Goal: Task Accomplishment & Management: Use online tool/utility

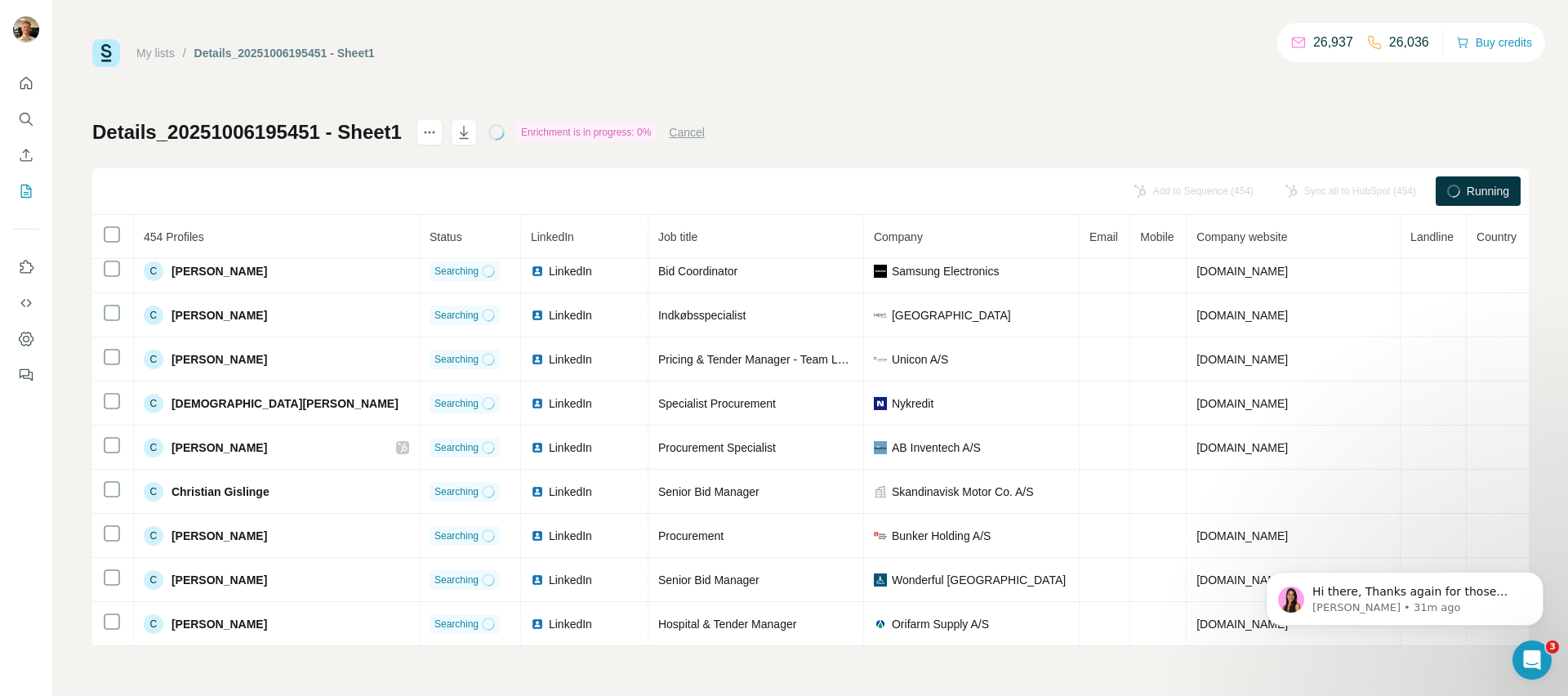
scroll to position [3871, 0]
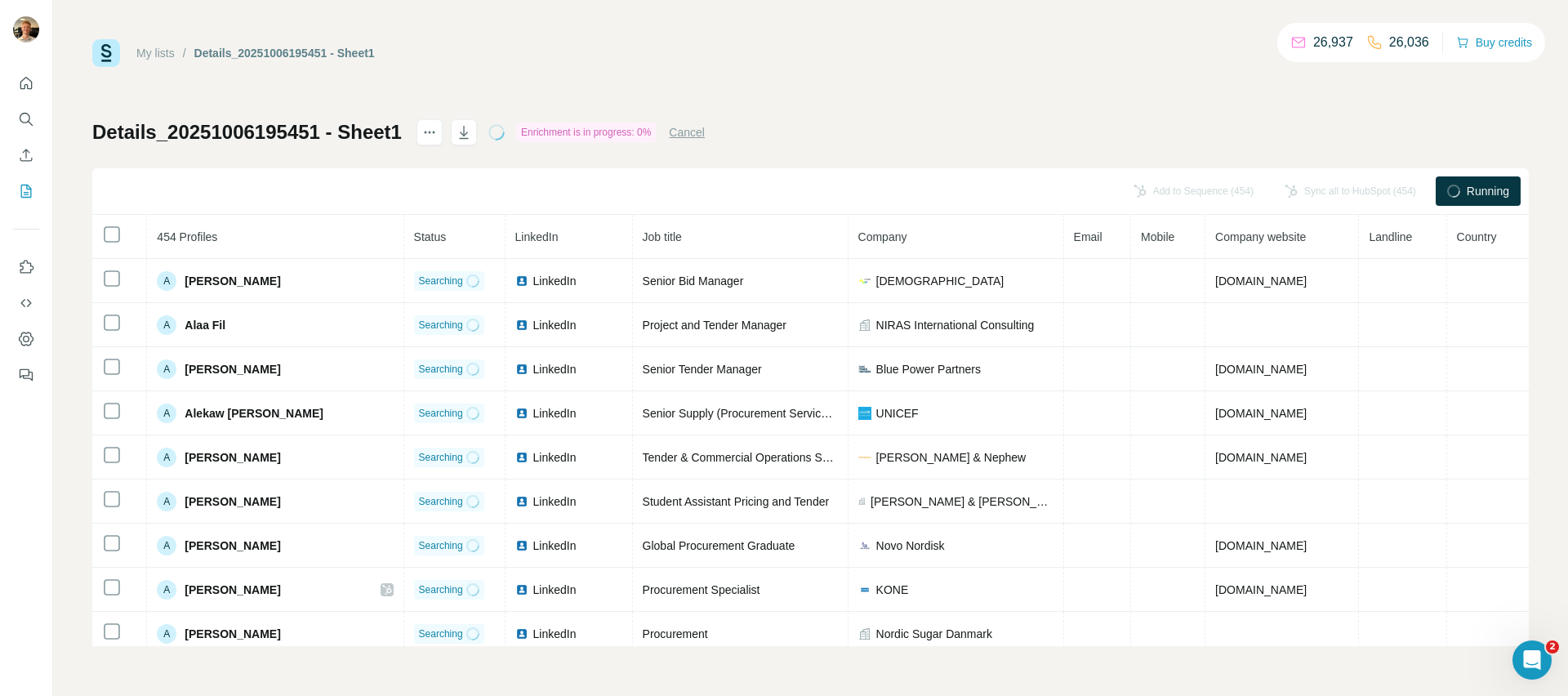
click at [695, 128] on button "Cancel" at bounding box center [686, 132] width 36 height 16
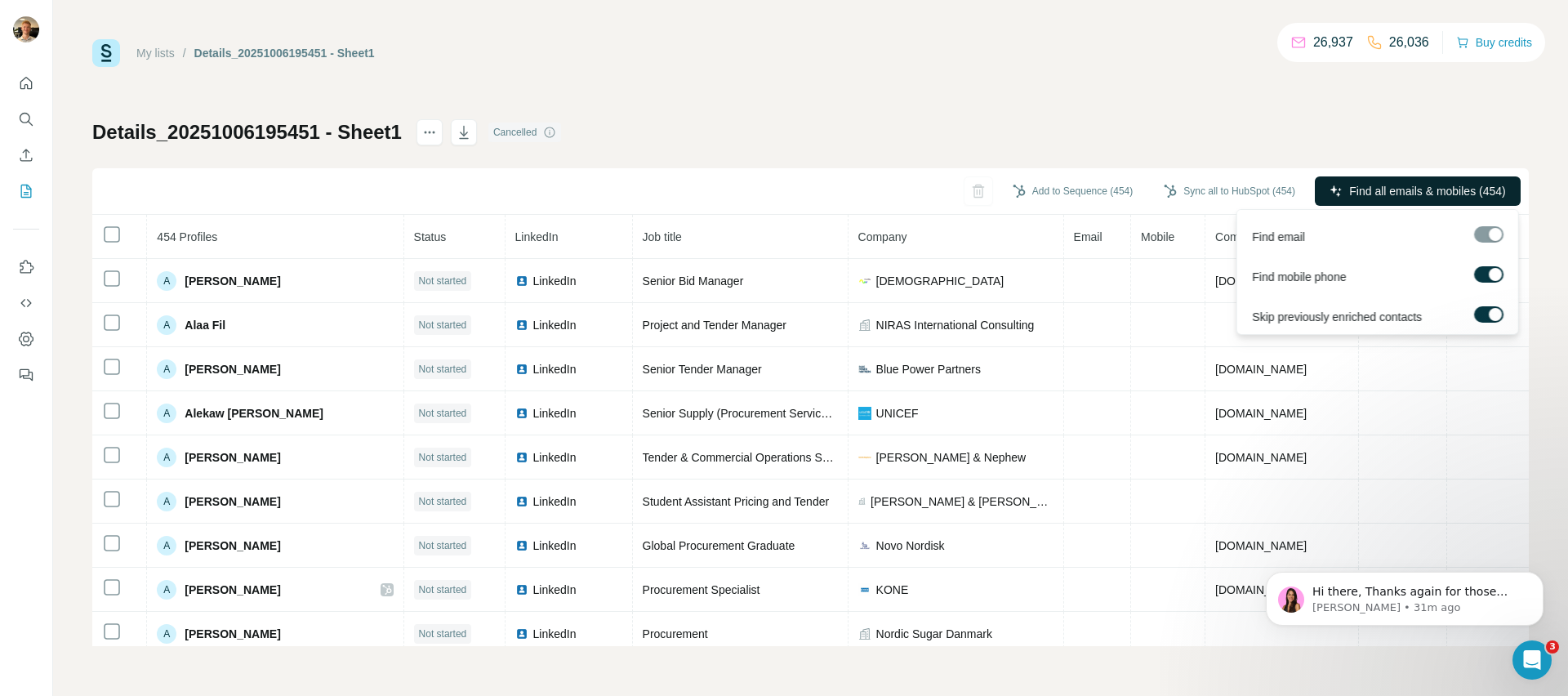
click at [1429, 189] on span "Find all emails & mobiles (454)" at bounding box center [1427, 191] width 156 height 16
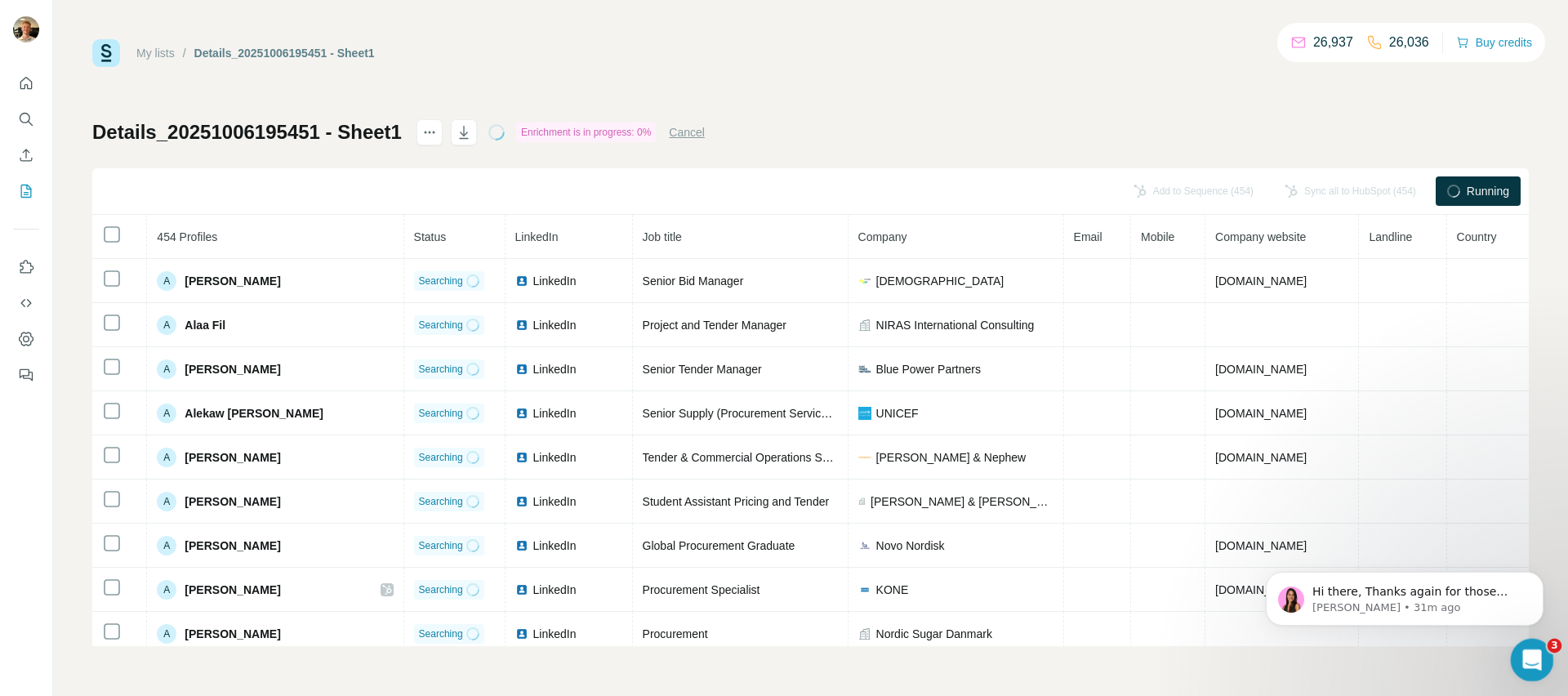
click at [1532, 660] on icon "Open Intercom Messenger" at bounding box center [1530, 658] width 27 height 27
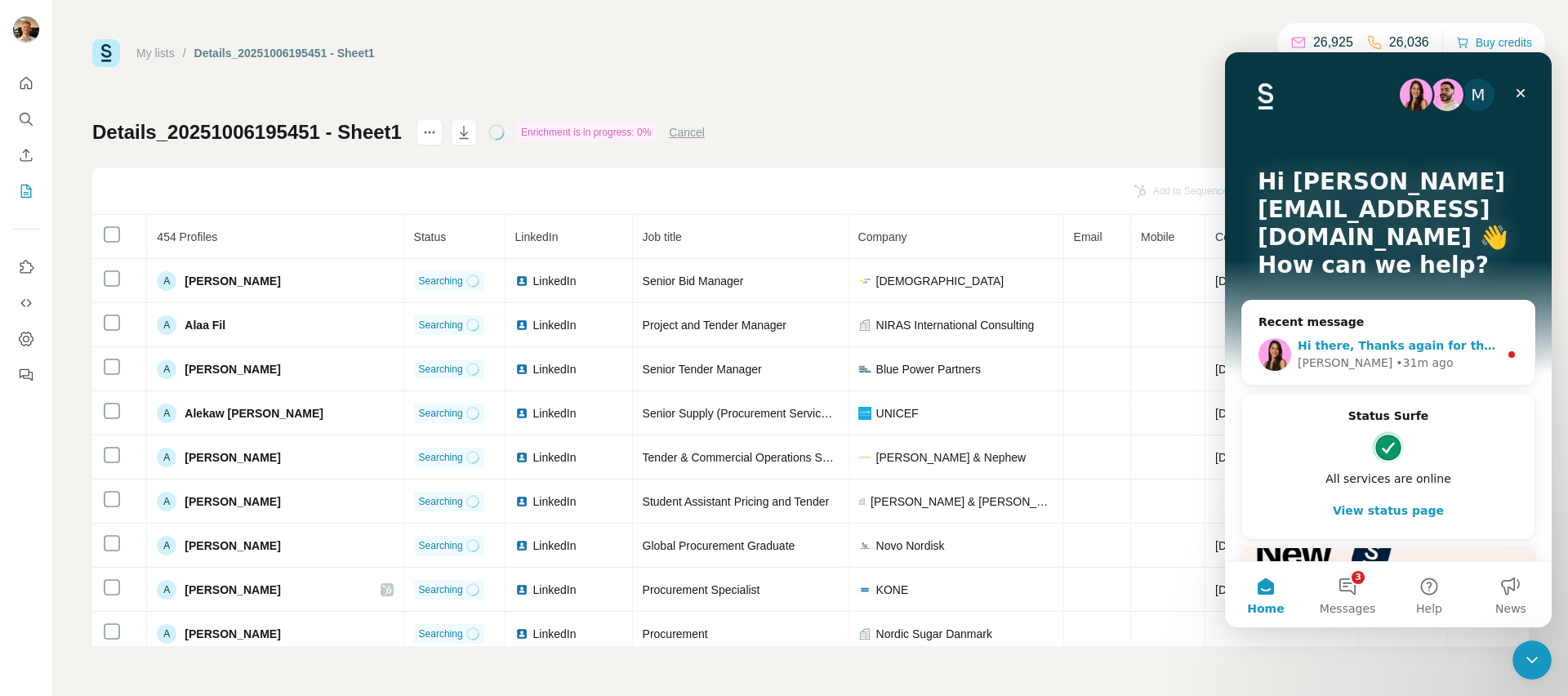
click at [1409, 354] on div "[PERSON_NAME] • 31m ago" at bounding box center [1398, 362] width 201 height 17
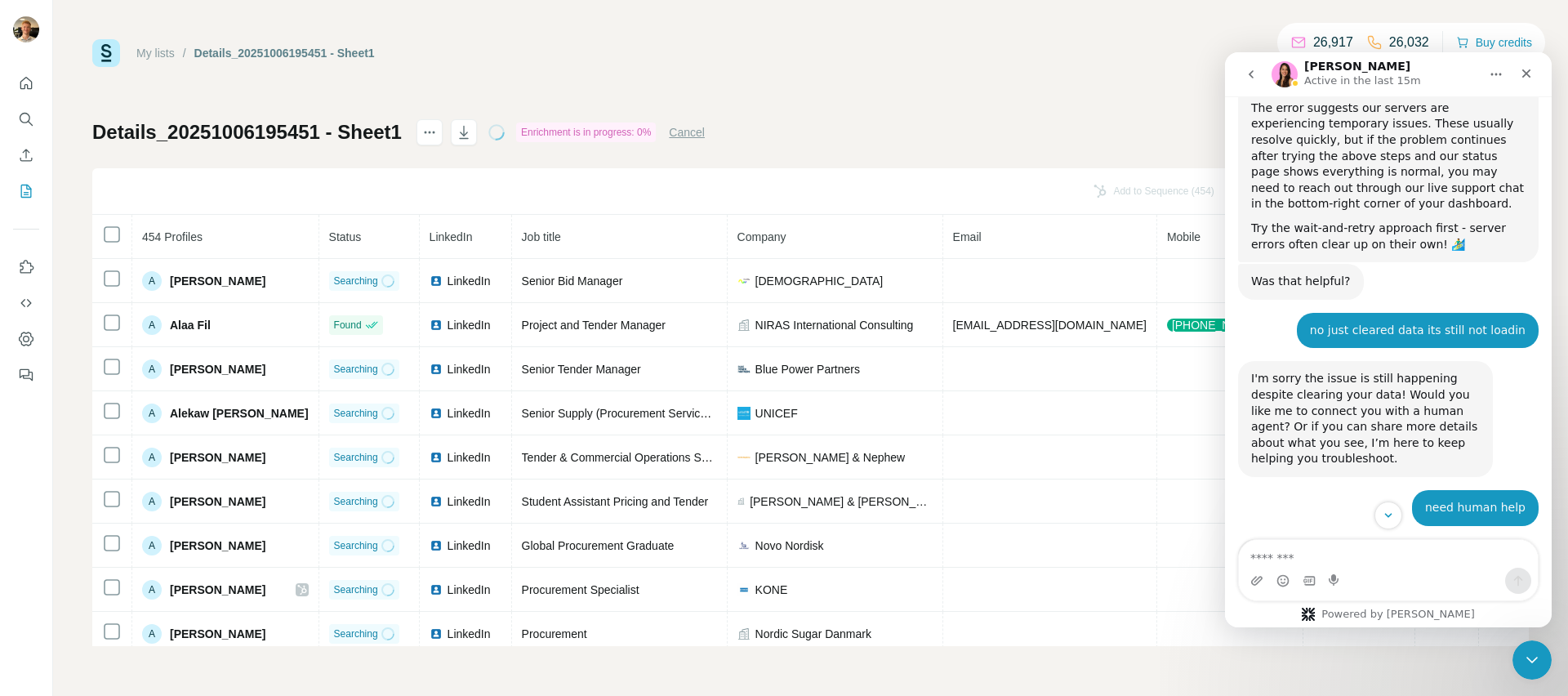
scroll to position [3871, 0]
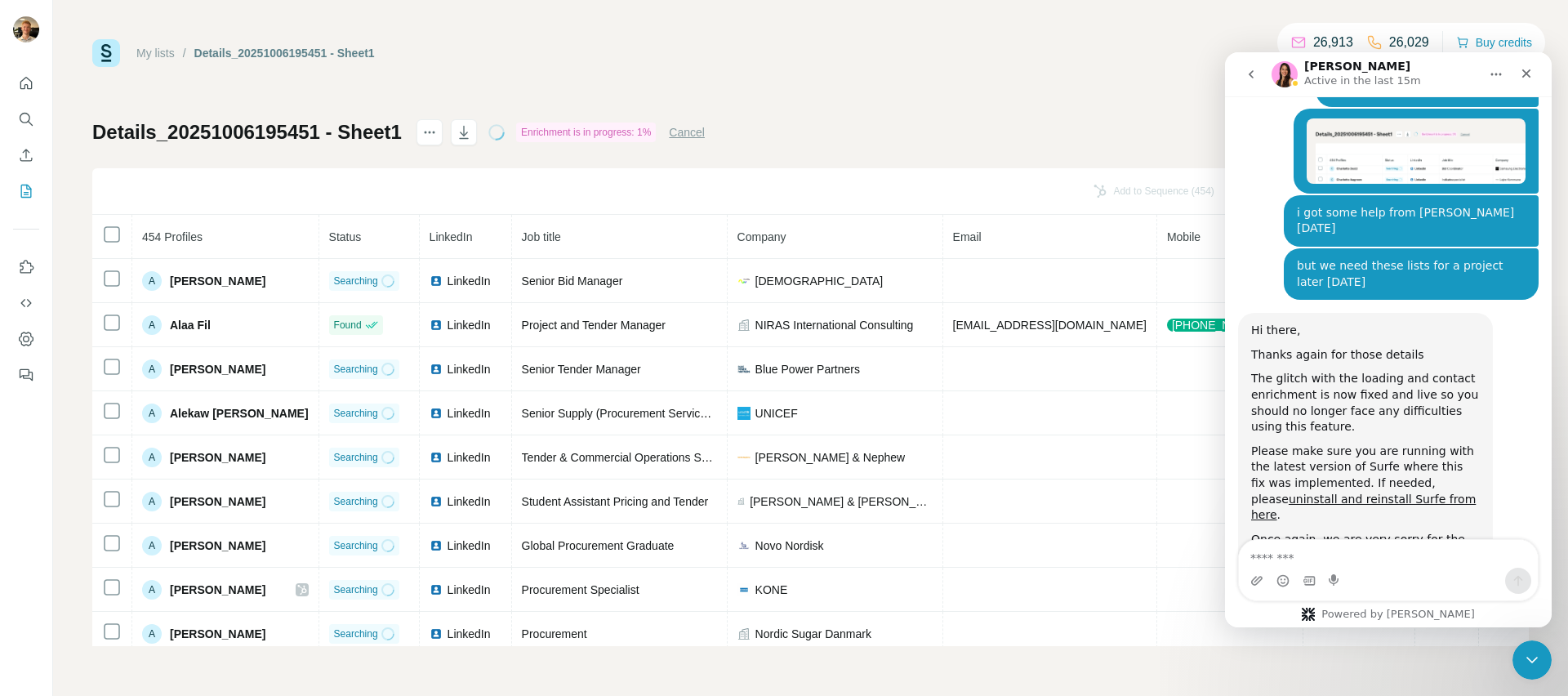
click at [942, 181] on div "Add to Sequence (454) Sync all to HubSpot (454) Running (7/454)" at bounding box center [810, 192] width 1437 height 46
click at [154, 46] on link "My lists" at bounding box center [155, 53] width 38 height 13
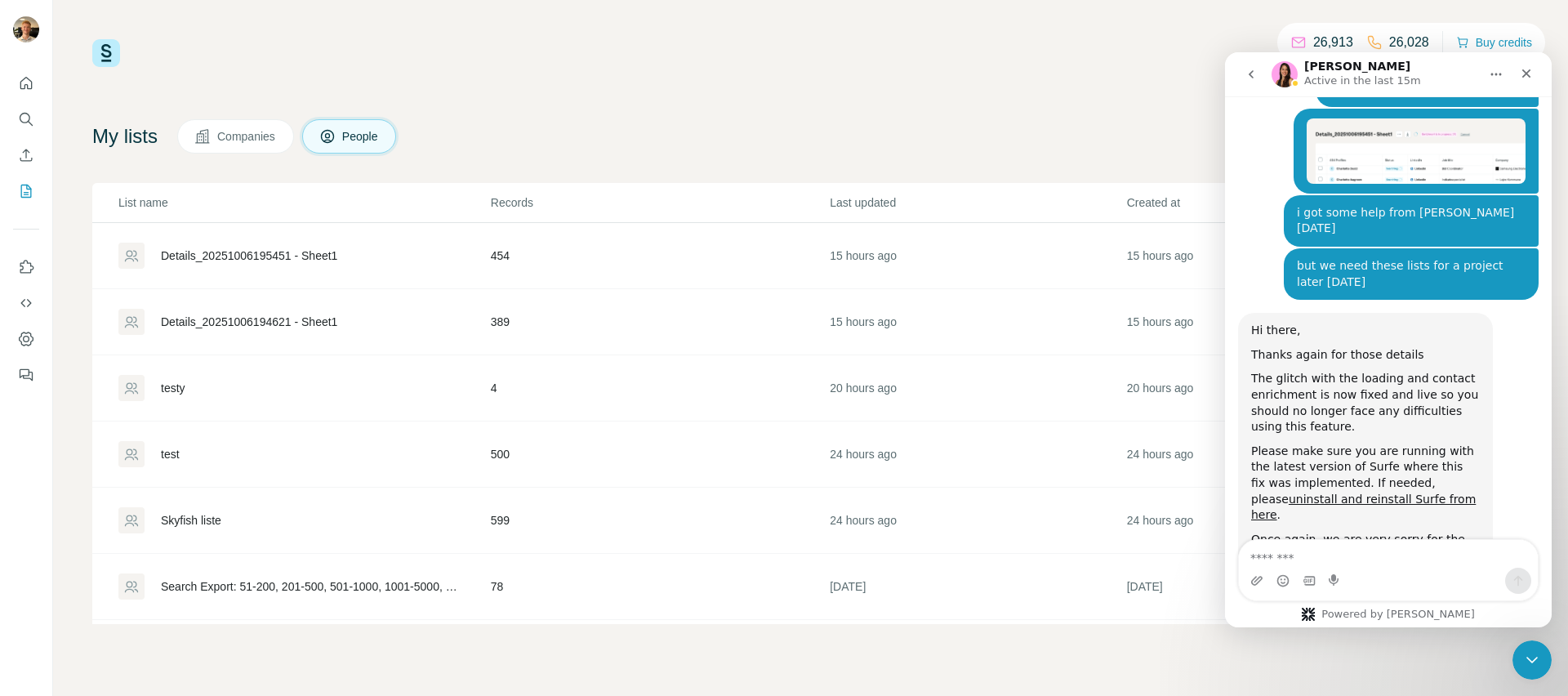
click at [337, 319] on div "Details_20251006194621 - Sheet1" at bounding box center [249, 321] width 177 height 16
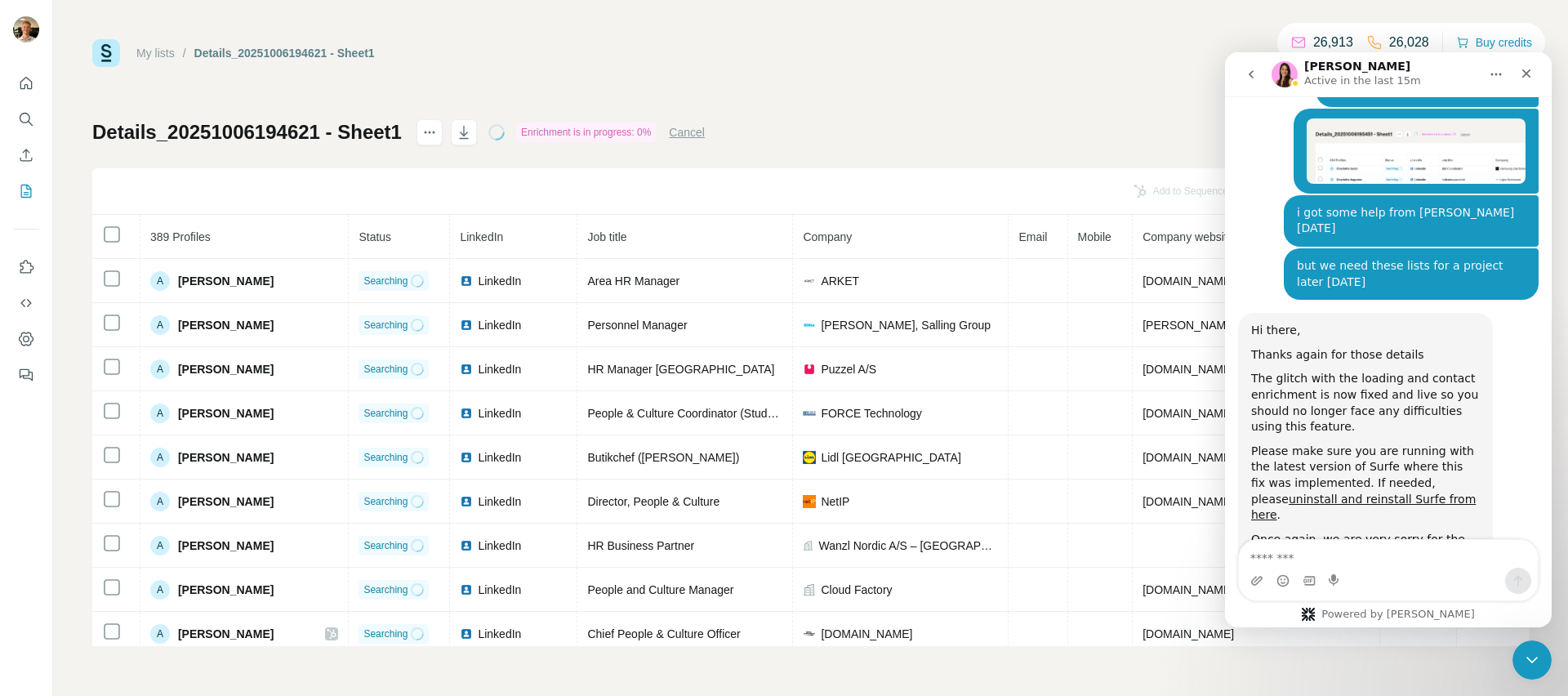
click at [687, 129] on button "Cancel" at bounding box center [686, 132] width 36 height 16
click at [1525, 72] on icon "Close" at bounding box center [1526, 73] width 13 height 13
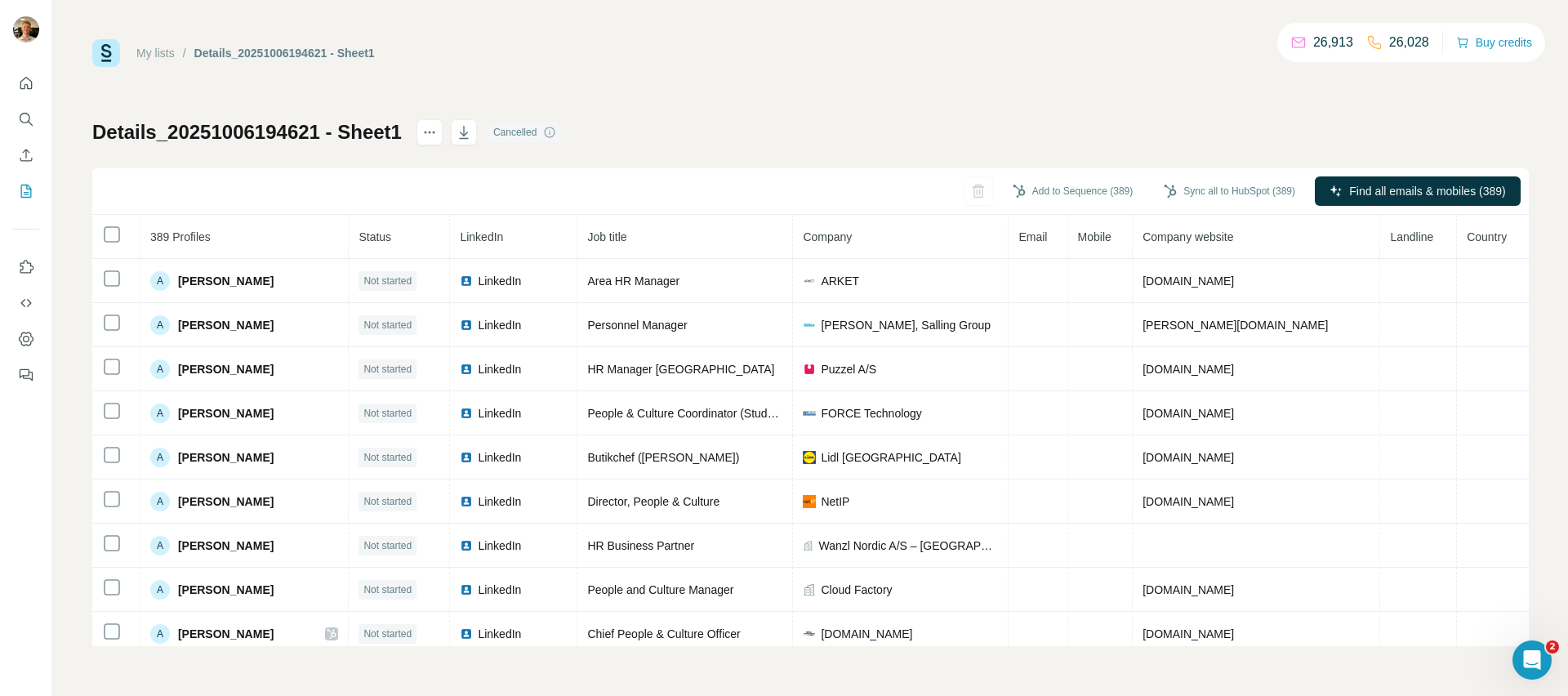
scroll to position [3871, 0]
click at [1372, 178] on button "Find all emails & mobiles (389)" at bounding box center [1417, 191] width 206 height 29
